Goal: Navigation & Orientation: Understand site structure

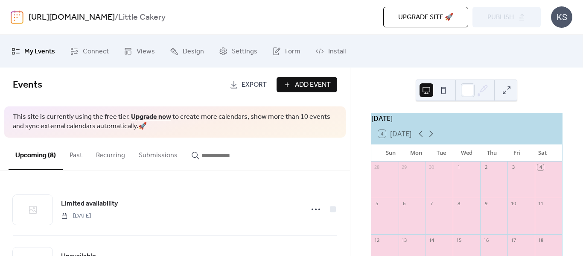
click at [403, 13] on span "Upgrade site 🚀" at bounding box center [425, 17] width 55 height 10
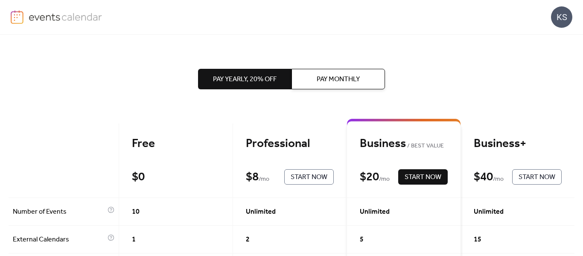
click at [41, 15] on img at bounding box center [66, 16] width 74 height 13
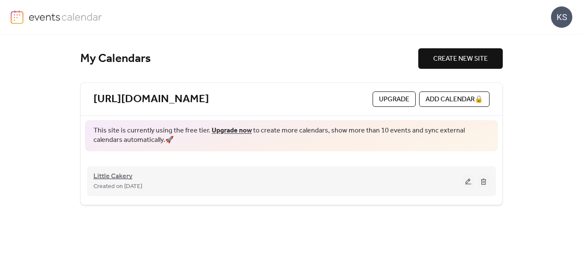
click at [111, 177] on span "Little Cakery" at bounding box center [112, 176] width 39 height 10
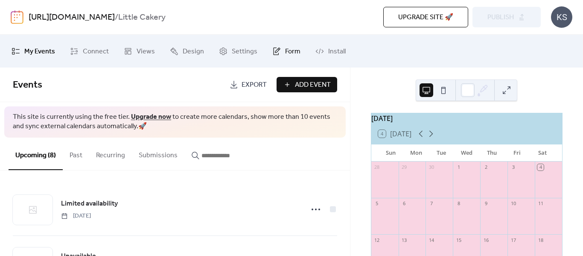
click at [285, 52] on span "Form" at bounding box center [292, 51] width 15 height 13
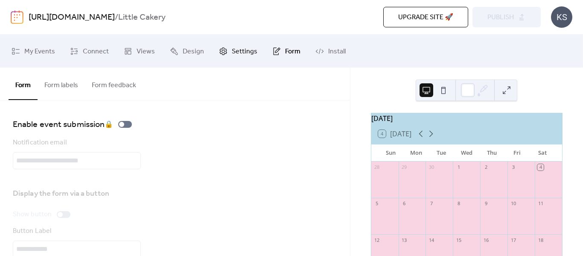
click at [224, 52] on icon at bounding box center [223, 51] width 9 height 9
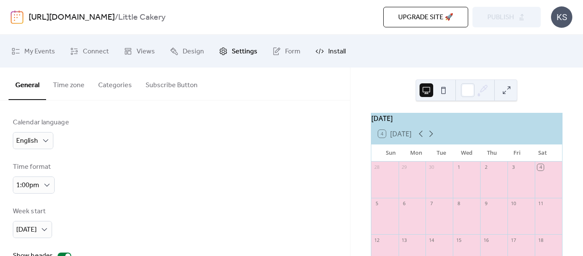
click at [318, 54] on icon at bounding box center [319, 51] width 9 height 9
